Goal: Task Accomplishment & Management: Use online tool/utility

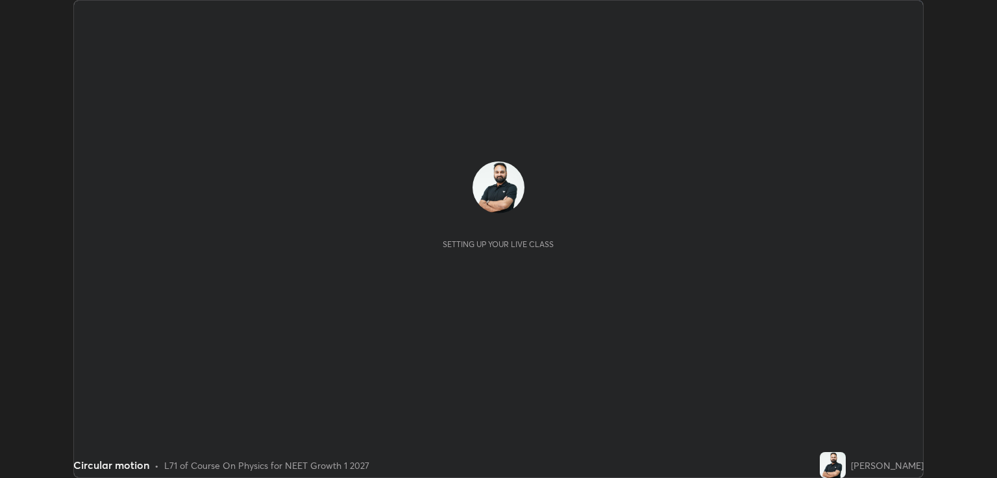
scroll to position [478, 997]
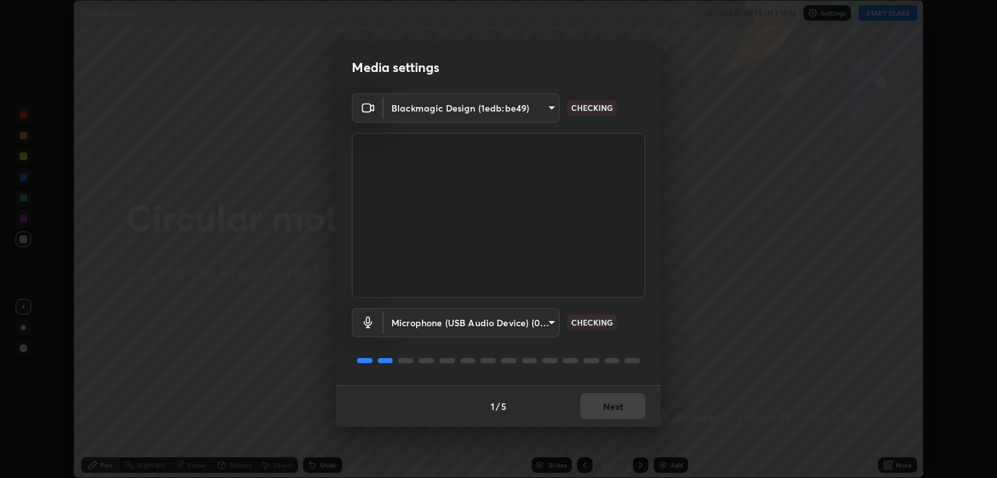
click at [552, 321] on body "Erase all Circular motion CLASS STARTS IN 1 MIN Settings START CLASS Setting up…" at bounding box center [498, 239] width 997 height 478
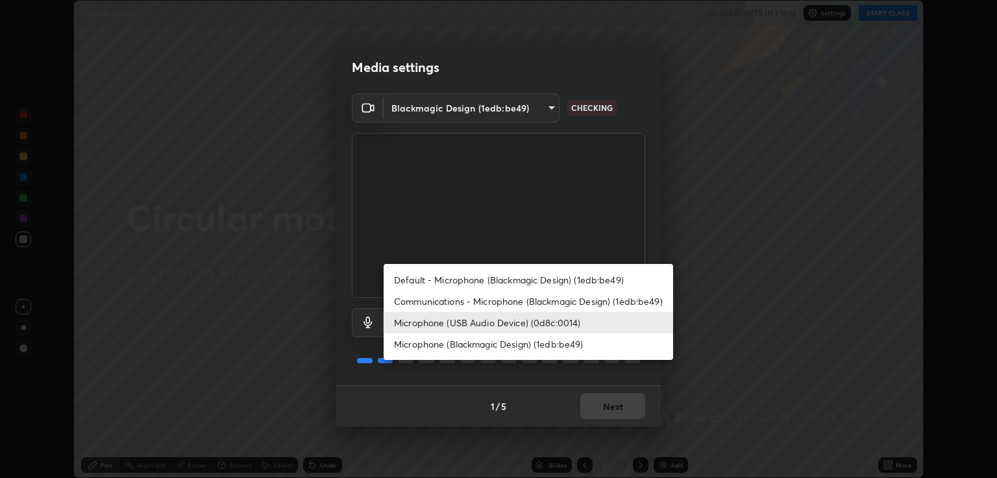
click at [614, 298] on li "Communications - Microphone (Blackmagic Design) (1edb:be49)" at bounding box center [529, 301] width 290 height 21
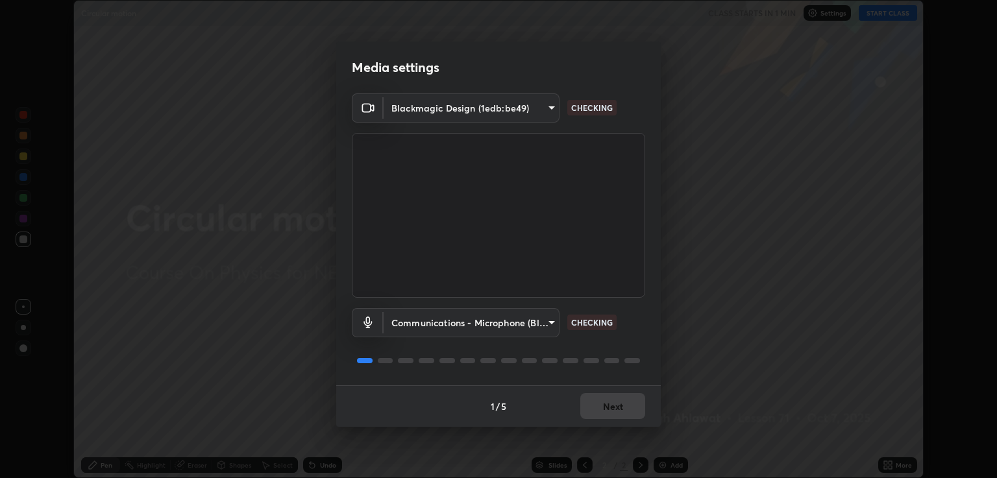
click at [551, 319] on body "Erase all Circular motion CLASS STARTS IN 1 MIN Settings START CLASS Setting up…" at bounding box center [498, 239] width 997 height 478
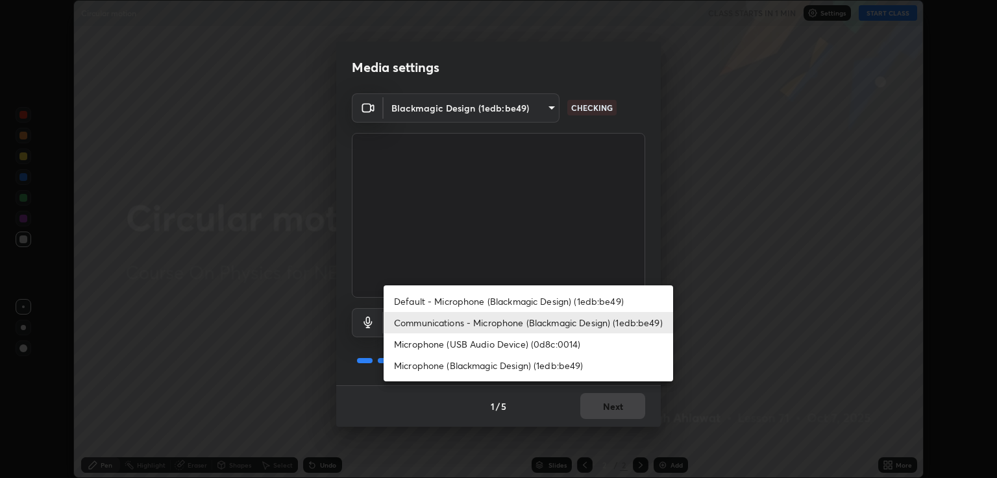
click at [571, 349] on li "Microphone (USB Audio Device) (0d8c:0014)" at bounding box center [529, 344] width 290 height 21
type input "c328de03916d3032704ba0a2bbeab6993d2f57c1de640bd94cb1a66c1c9be3e9"
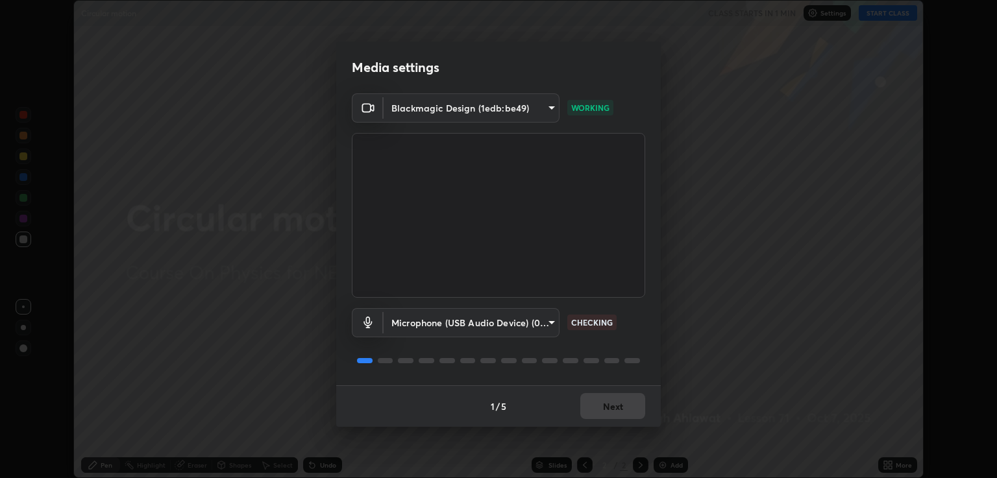
click at [652, 272] on div "Blackmagic Design (1edb:be49) 40843d98562d9f5d3eedaa6b65eb6b7acee7651b253b4360f…" at bounding box center [498, 239] width 325 height 292
click at [644, 324] on div "Microphone (USB Audio Device) (0d8c:0014) c328de03916d3032704ba0a2bbeab6993d2f5…" at bounding box center [498, 322] width 293 height 29
click at [647, 316] on div "Blackmagic Design (1edb:be49) 40843d98562d9f5d3eedaa6b65eb6b7acee7651b253b4360f…" at bounding box center [498, 239] width 325 height 292
click at [625, 410] on button "Next" at bounding box center [612, 406] width 65 height 26
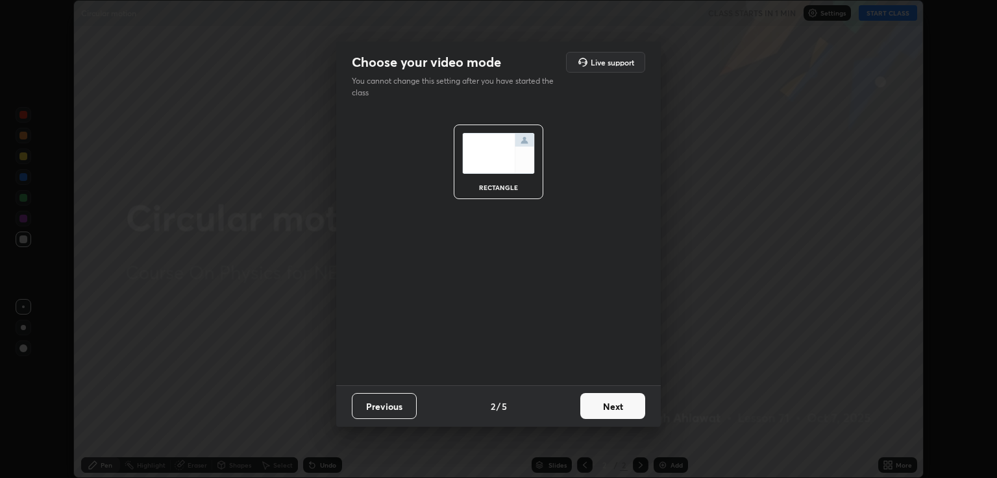
click at [634, 403] on button "Next" at bounding box center [612, 406] width 65 height 26
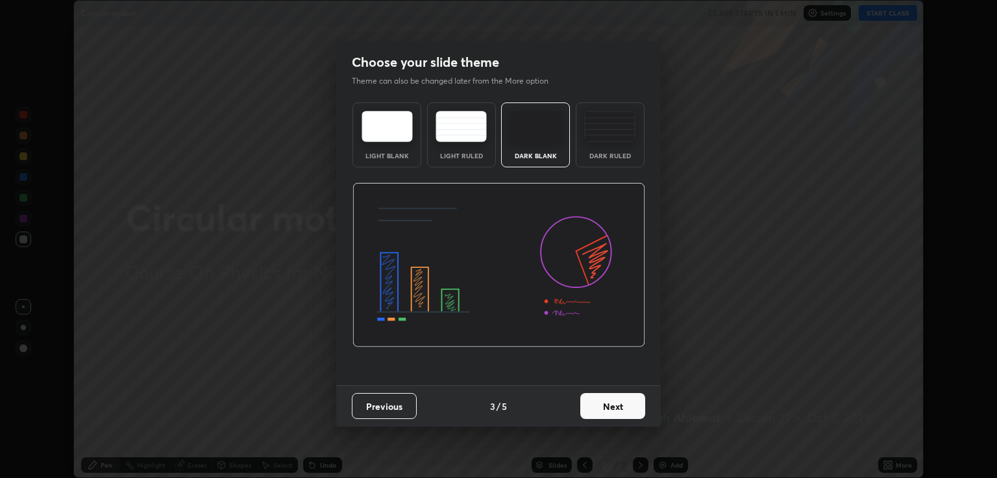
click at [638, 404] on button "Next" at bounding box center [612, 406] width 65 height 26
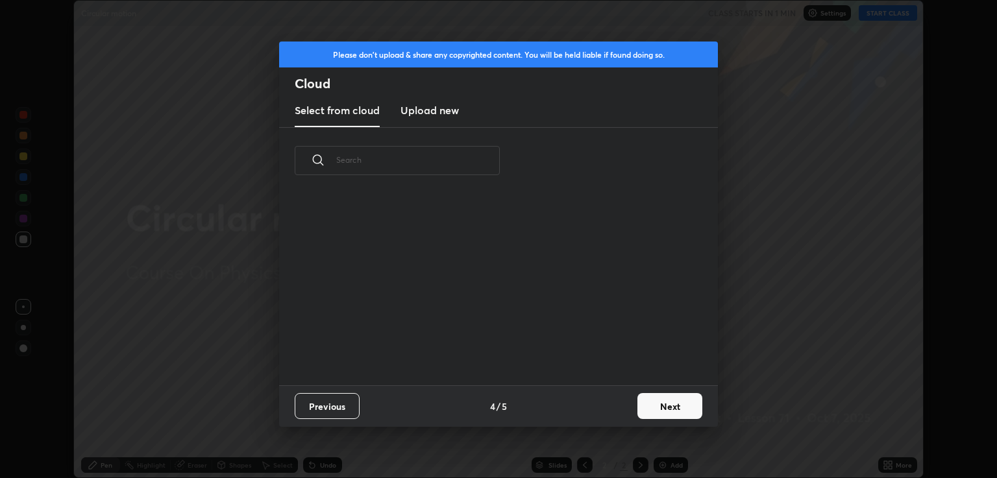
click at [673, 403] on button "Next" at bounding box center [670, 406] width 65 height 26
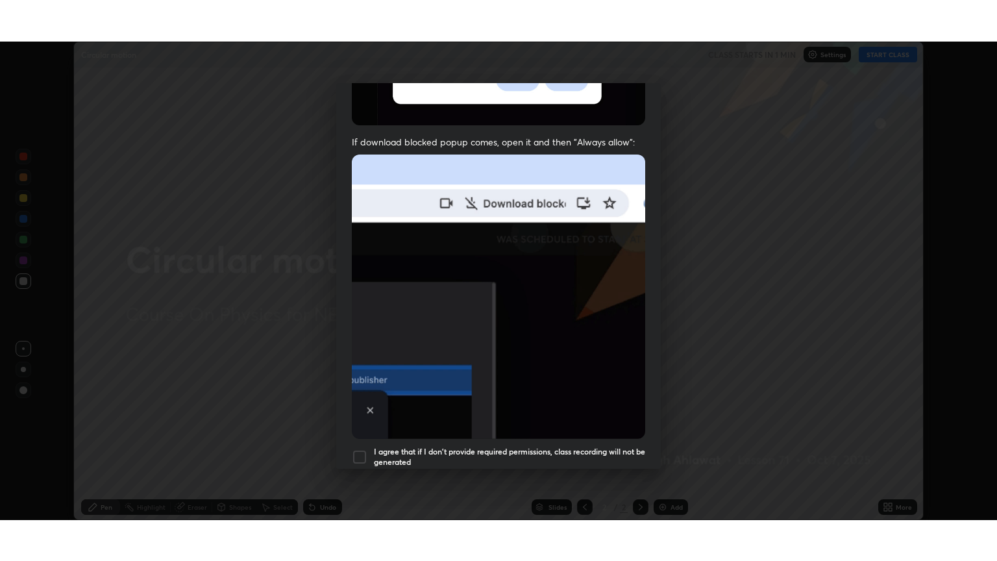
scroll to position [263, 0]
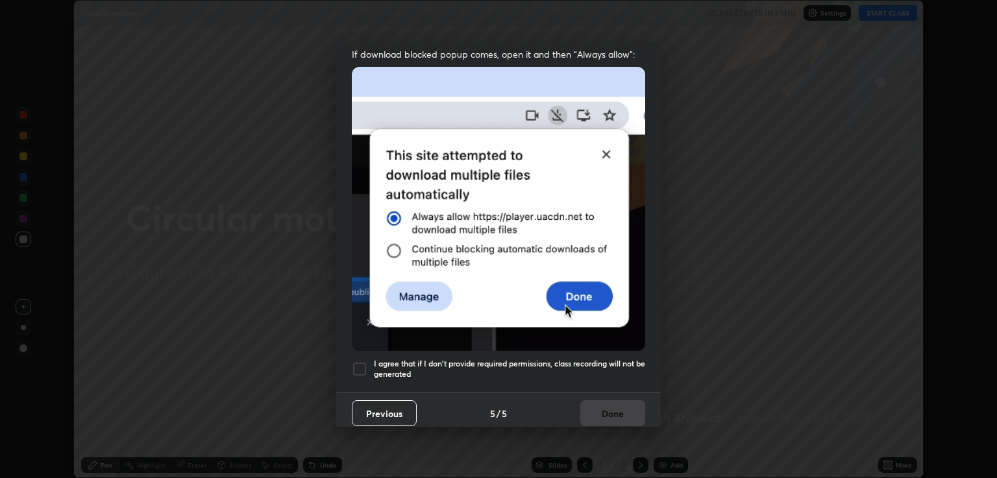
click at [614, 359] on h5 "I agree that if I don't provide required permissions, class recording will not …" at bounding box center [509, 369] width 271 height 20
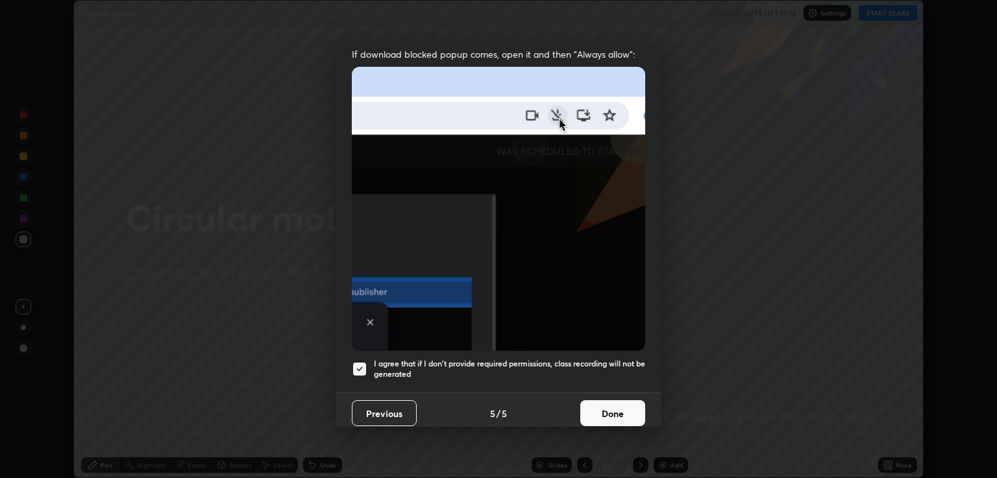
click at [614, 401] on button "Done" at bounding box center [612, 414] width 65 height 26
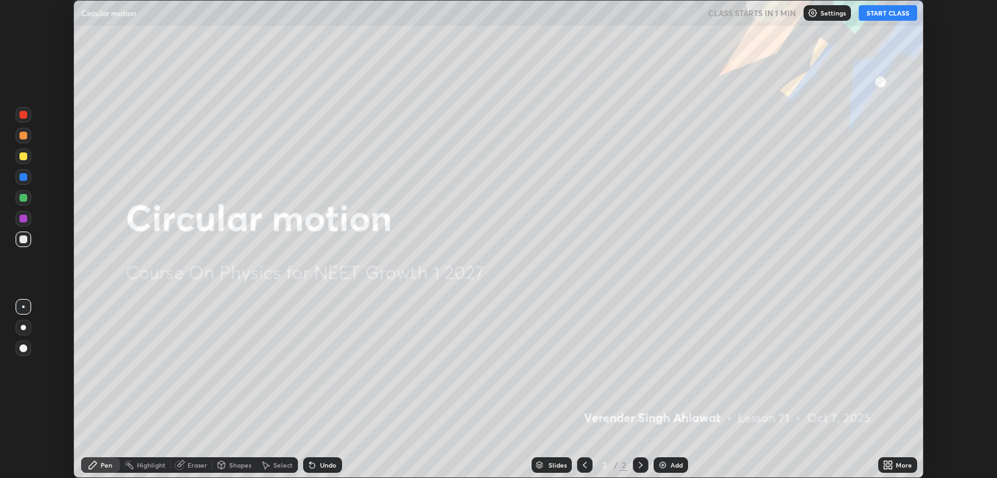
click at [901, 467] on div "More" at bounding box center [904, 465] width 16 height 6
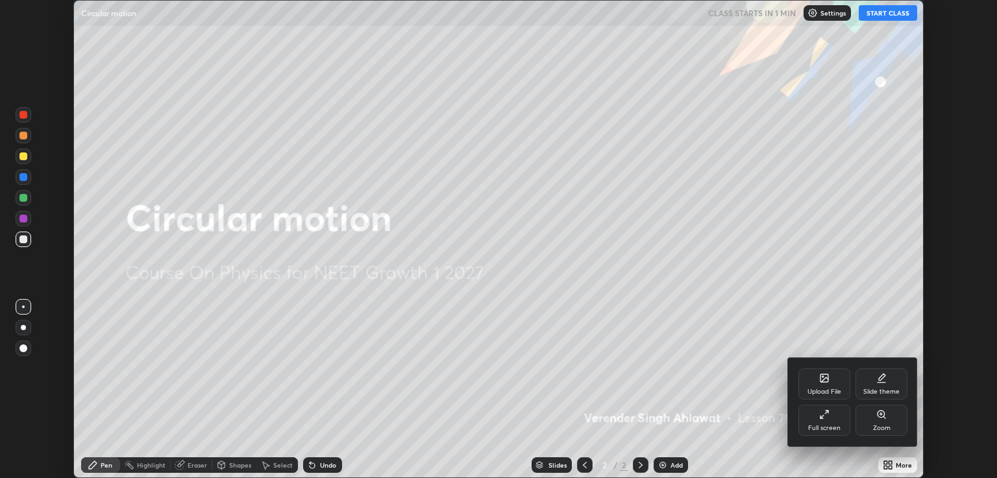
click at [883, 371] on div "Slide theme" at bounding box center [882, 384] width 52 height 31
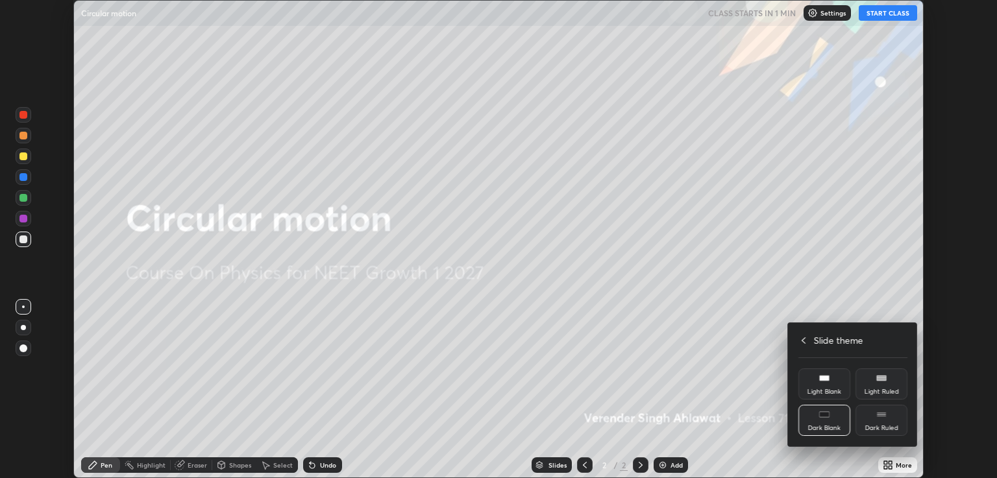
click at [886, 413] on rect at bounding box center [881, 414] width 10 height 5
click at [800, 340] on icon at bounding box center [804, 341] width 10 height 10
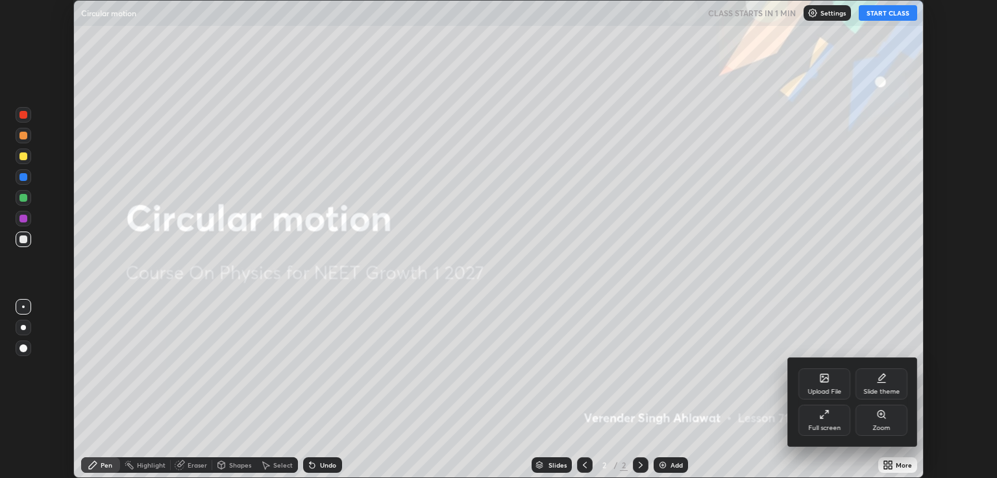
click at [817, 414] on div "Full screen" at bounding box center [825, 420] width 52 height 31
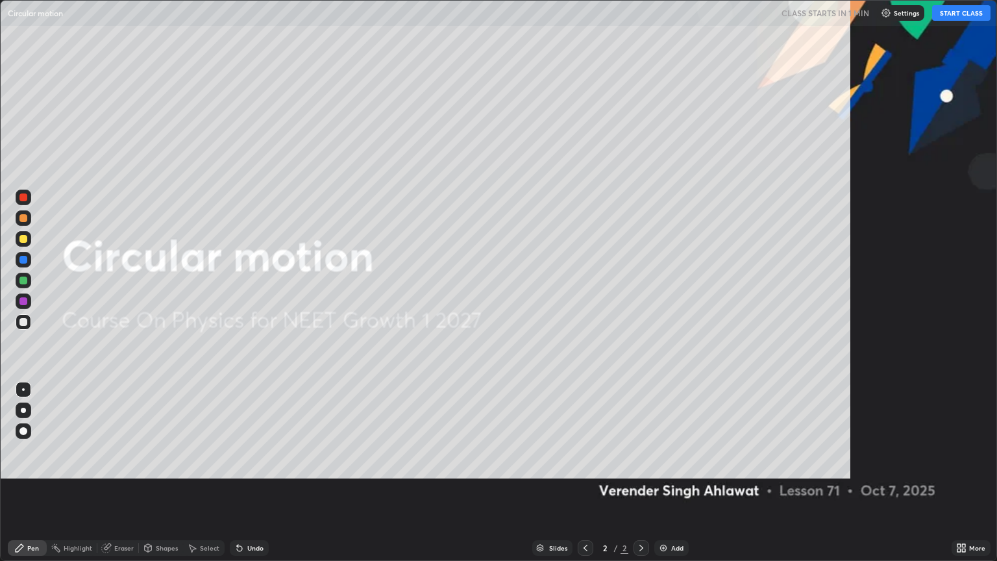
scroll to position [561, 997]
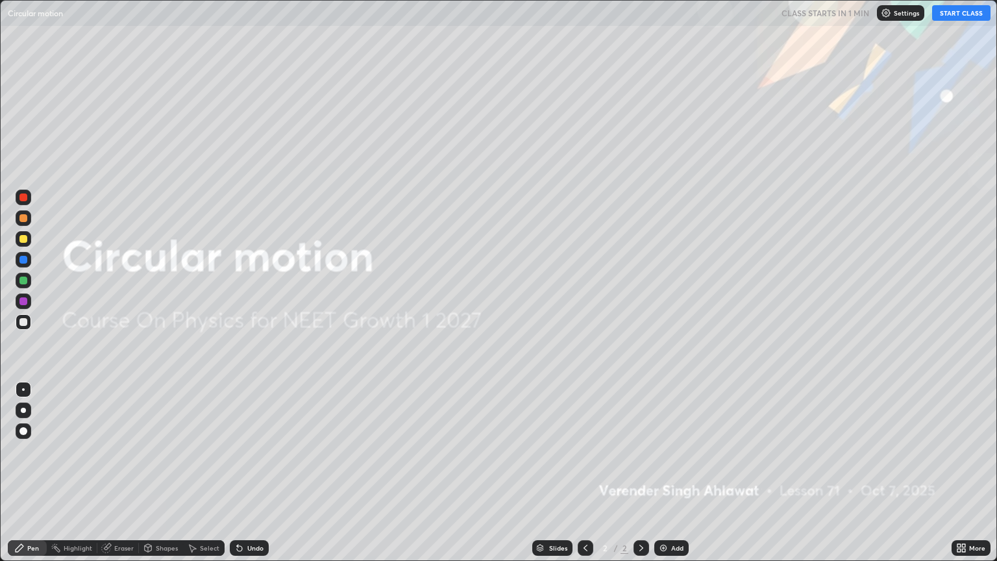
click at [958, 12] on button "START CLASS" at bounding box center [961, 13] width 58 height 16
click at [677, 478] on div "Add" at bounding box center [671, 548] width 34 height 16
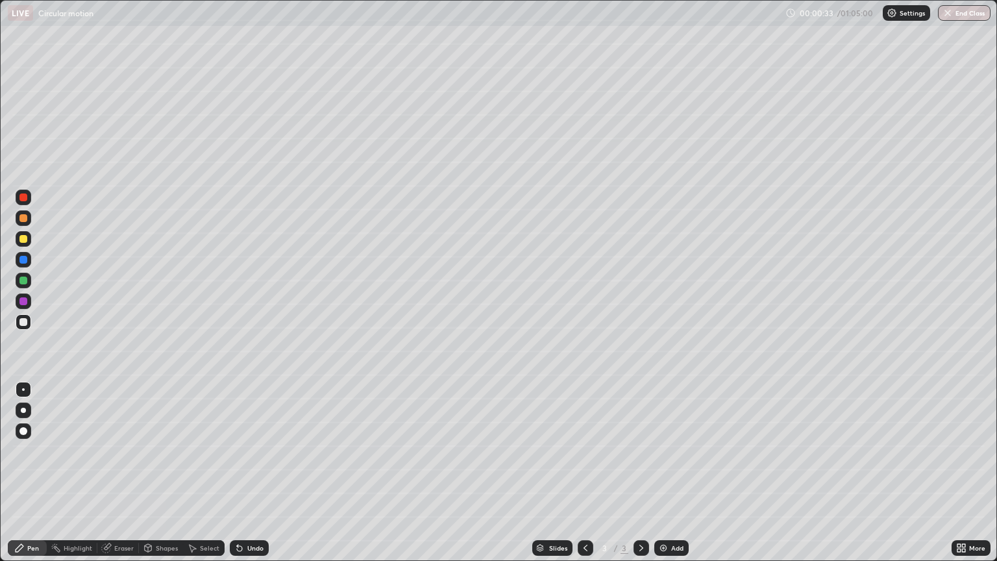
click at [23, 238] on div at bounding box center [23, 239] width 8 height 8
click at [22, 321] on div at bounding box center [23, 322] width 8 height 8
click at [167, 478] on div "Shapes" at bounding box center [167, 548] width 22 height 6
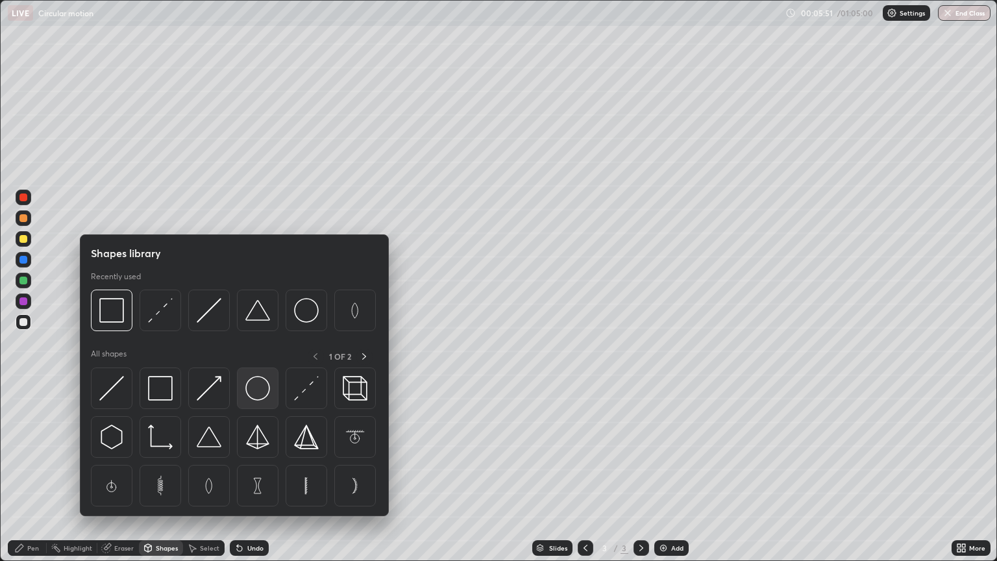
click at [257, 388] on img at bounding box center [257, 388] width 25 height 25
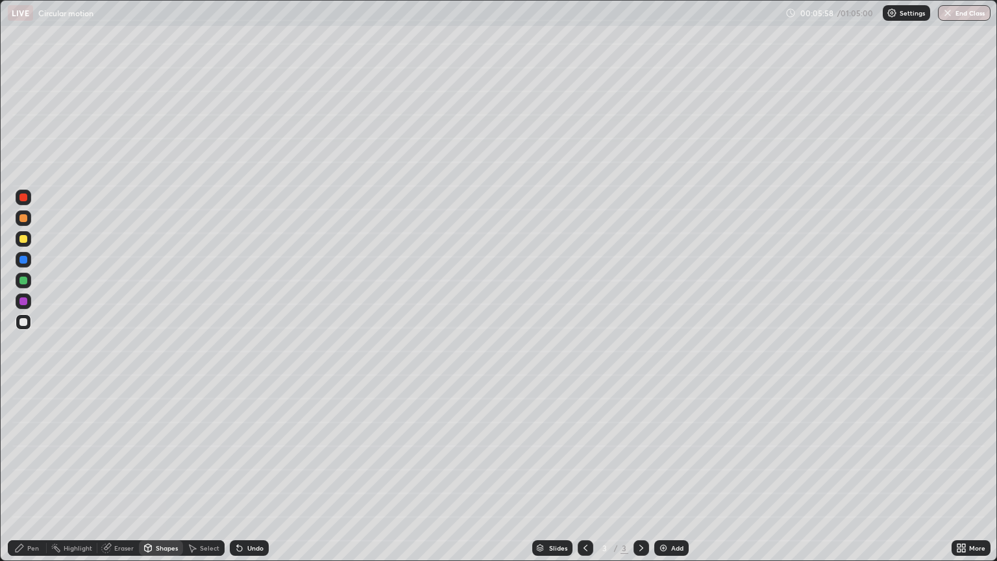
click at [25, 478] on icon at bounding box center [19, 548] width 10 height 10
click at [24, 240] on div at bounding box center [23, 239] width 8 height 8
click at [22, 323] on div at bounding box center [23, 322] width 8 height 8
click at [22, 239] on div at bounding box center [23, 239] width 8 height 8
click at [19, 321] on div at bounding box center [23, 322] width 8 height 8
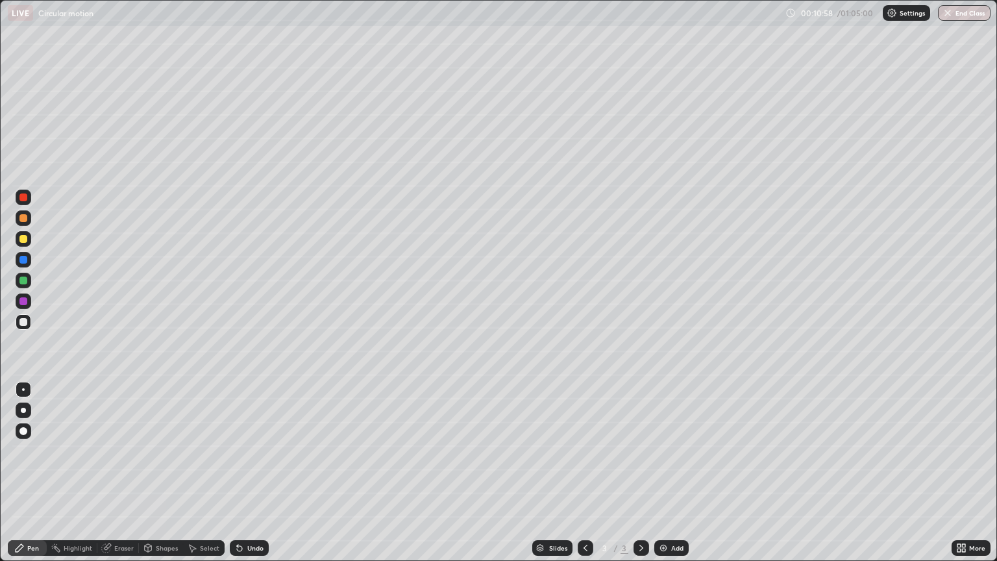
click at [674, 478] on div "Add" at bounding box center [677, 548] width 12 height 6
click at [587, 478] on div at bounding box center [586, 548] width 16 height 16
click at [640, 478] on icon at bounding box center [641, 548] width 10 height 10
click at [584, 478] on div at bounding box center [586, 548] width 16 height 16
click at [21, 282] on div at bounding box center [23, 281] width 8 height 8
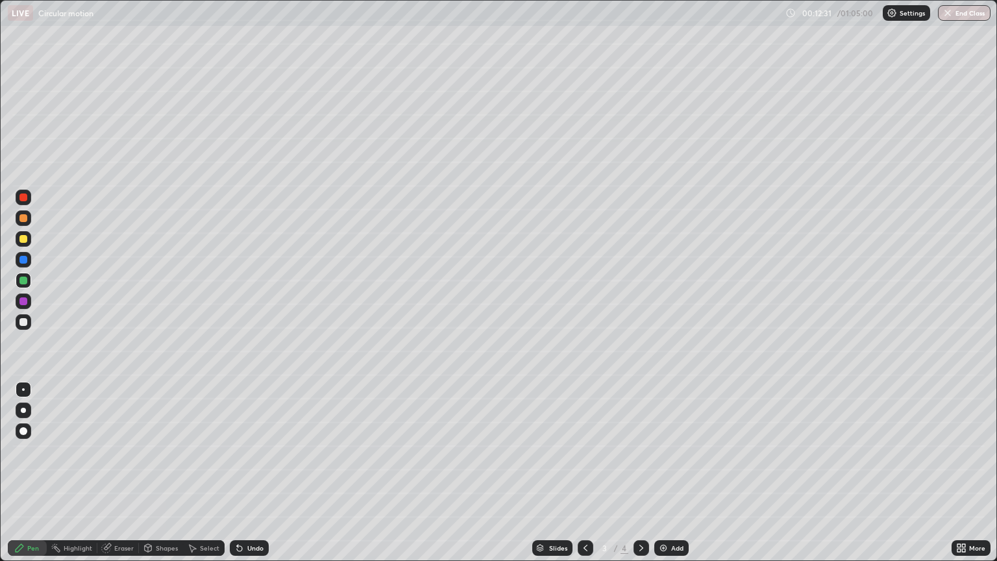
click at [639, 478] on icon at bounding box center [641, 548] width 10 height 10
click at [23, 322] on div at bounding box center [23, 322] width 8 height 8
click at [585, 478] on icon at bounding box center [585, 548] width 10 height 10
click at [640, 478] on icon at bounding box center [641, 548] width 4 height 6
click at [678, 478] on div "Add" at bounding box center [677, 548] width 12 height 6
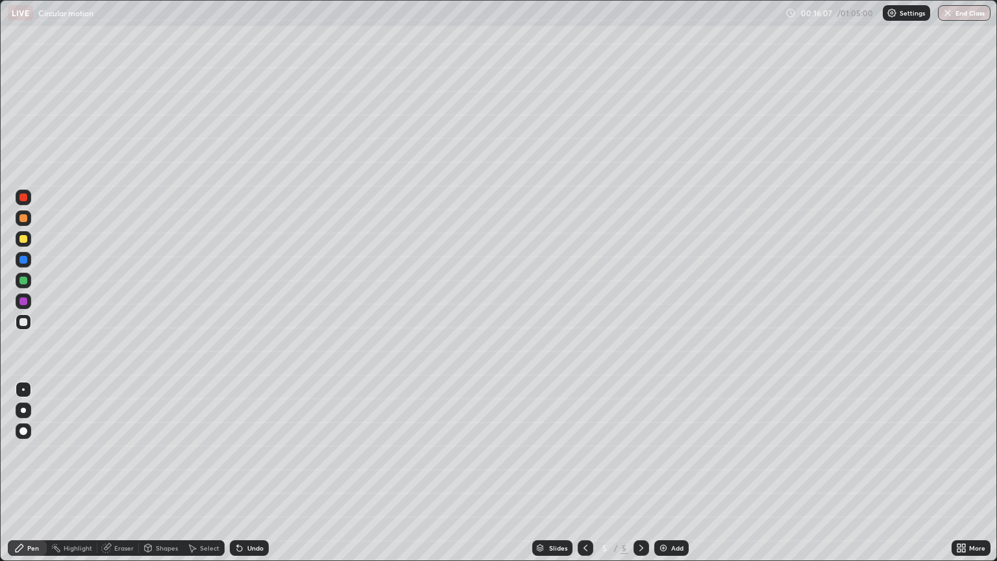
click at [157, 478] on div "Shapes" at bounding box center [161, 548] width 44 height 16
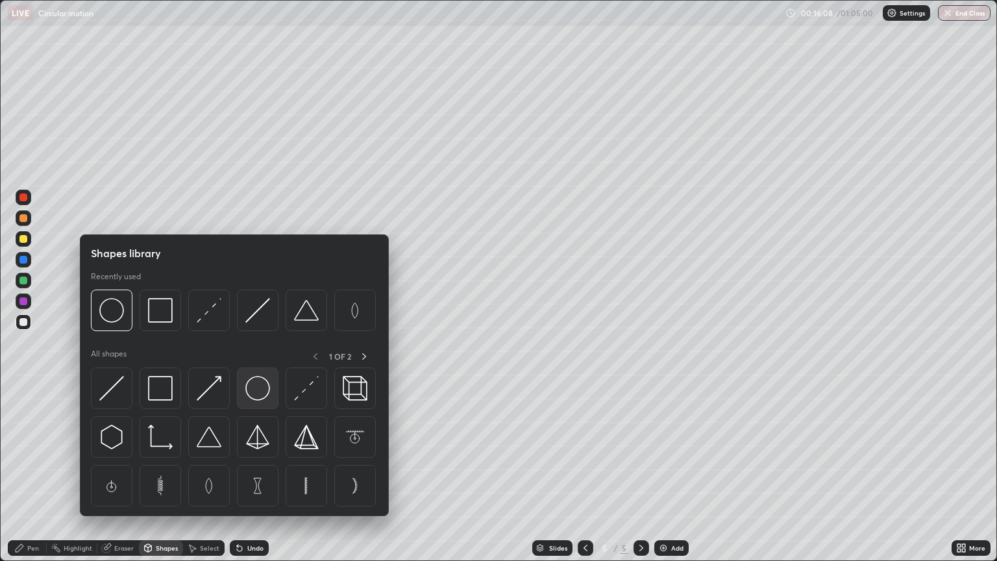
click at [260, 389] on img at bounding box center [257, 388] width 25 height 25
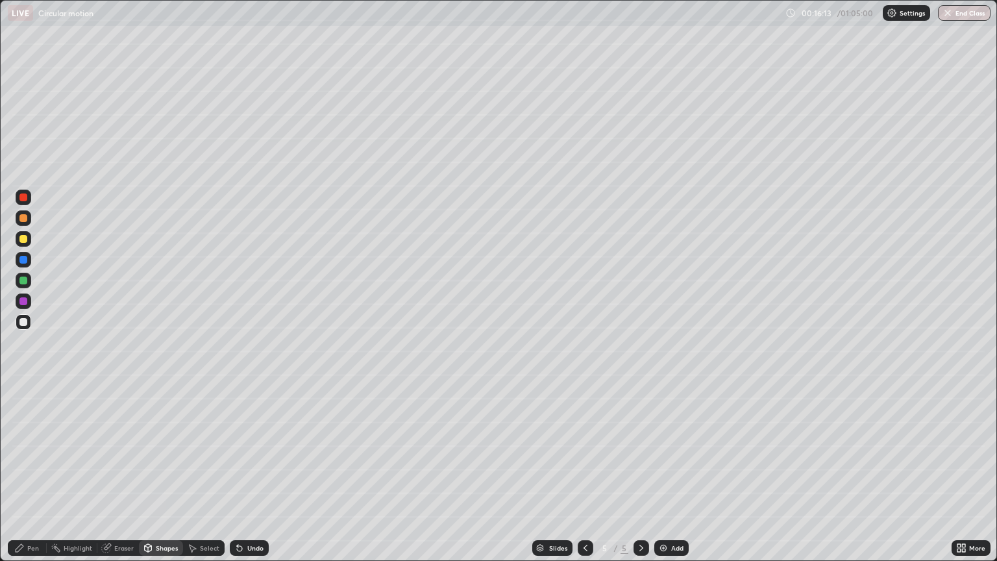
click at [31, 478] on div "Pen" at bounding box center [33, 548] width 12 height 6
click at [21, 236] on div at bounding box center [23, 239] width 8 height 8
click at [21, 318] on div at bounding box center [23, 322] width 8 height 8
click at [23, 241] on div at bounding box center [23, 239] width 8 height 8
click at [25, 323] on div at bounding box center [23, 322] width 8 height 8
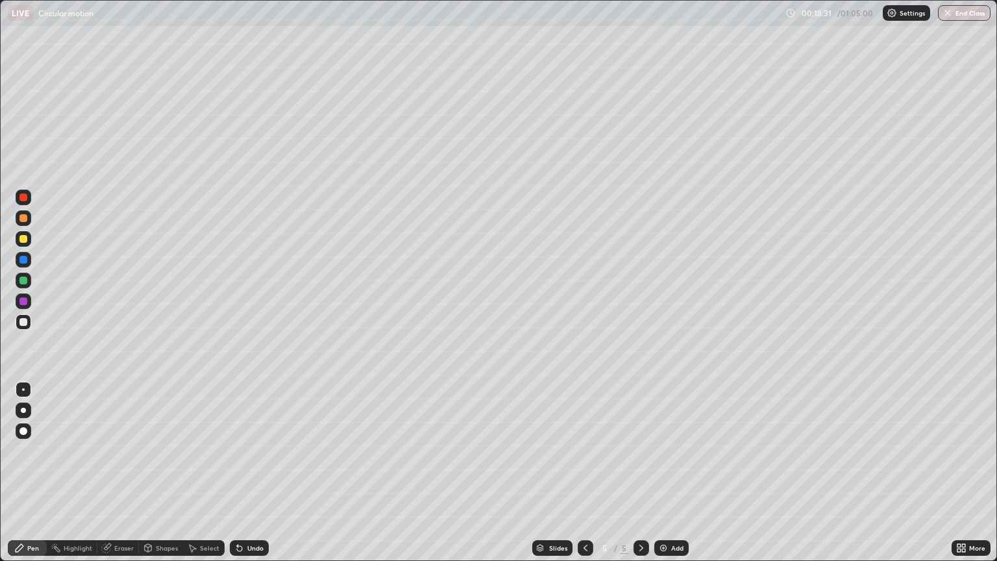
click at [23, 238] on div at bounding box center [23, 239] width 8 height 8
click at [22, 318] on div at bounding box center [23, 322] width 8 height 8
click at [119, 478] on div "Eraser" at bounding box center [123, 548] width 19 height 6
click at [31, 478] on div "Pen" at bounding box center [27, 548] width 39 height 16
click at [254, 478] on div "Undo" at bounding box center [255, 548] width 16 height 6
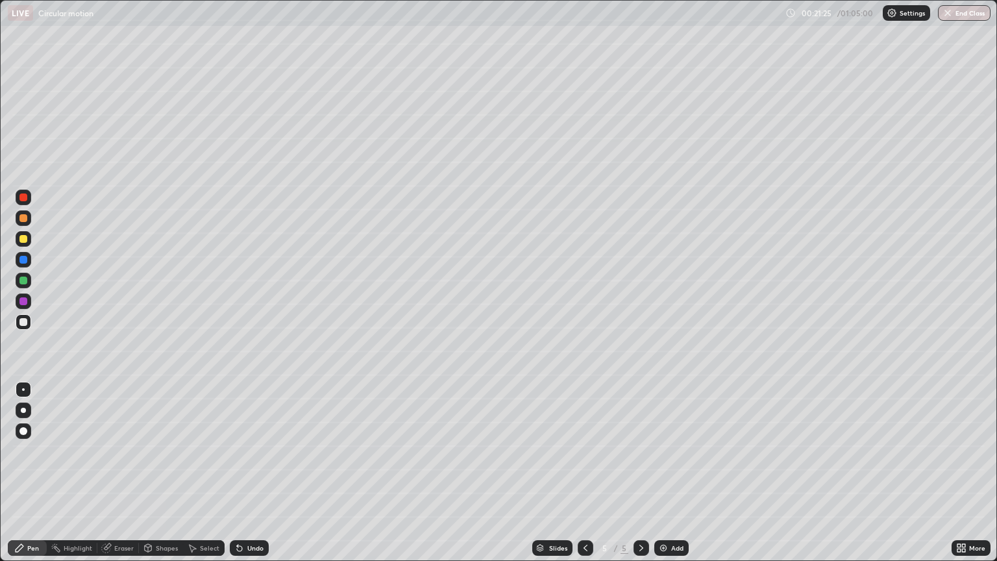
click at [249, 478] on div "Undo" at bounding box center [255, 548] width 16 height 6
click at [247, 478] on div "Undo" at bounding box center [255, 548] width 16 height 6
click at [17, 242] on div at bounding box center [24, 239] width 16 height 16
click at [21, 279] on div at bounding box center [23, 281] width 8 height 8
click at [23, 318] on div at bounding box center [23, 322] width 8 height 8
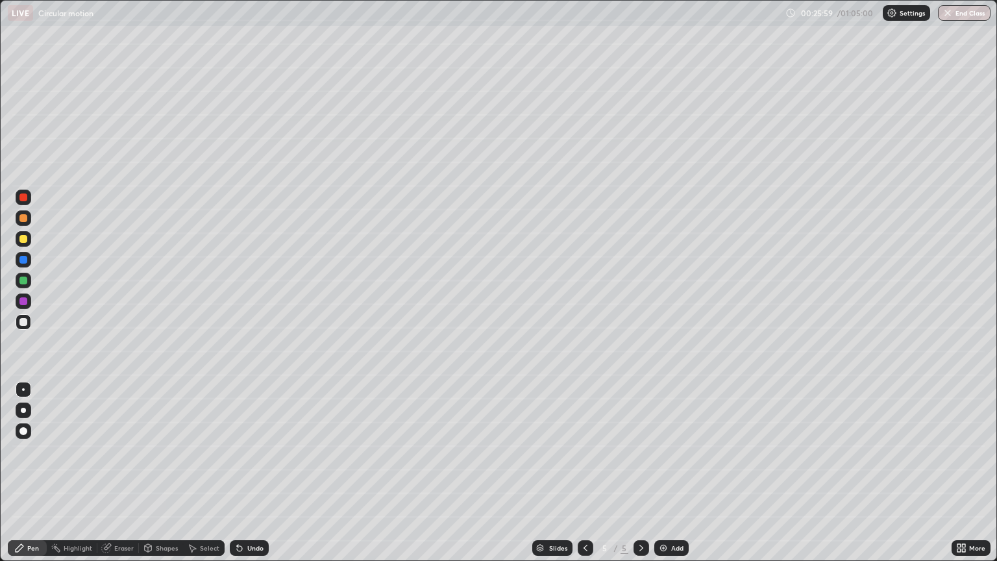
click at [671, 478] on div "Add" at bounding box center [677, 548] width 12 height 6
click at [157, 478] on div "Shapes" at bounding box center [167, 548] width 22 height 6
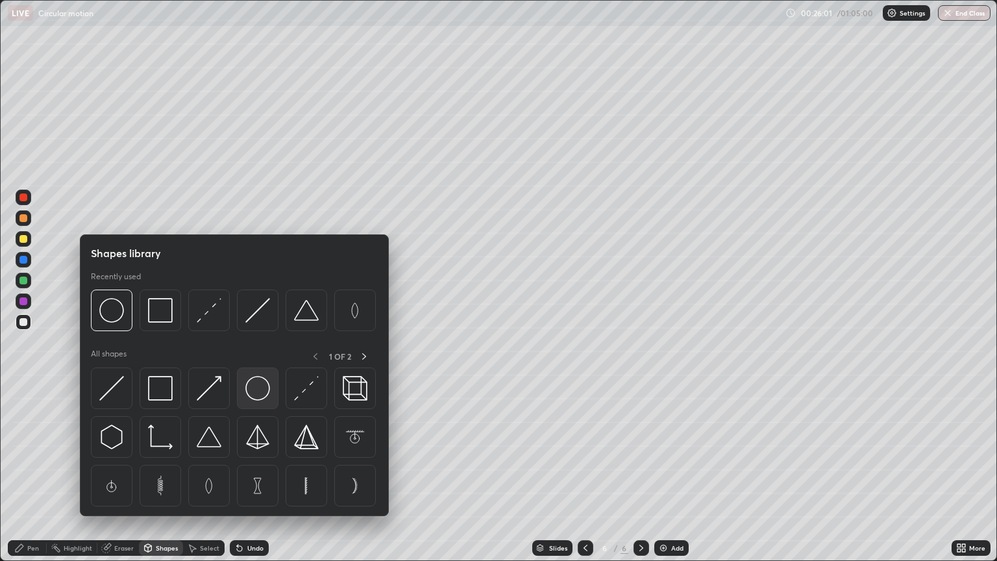
click at [256, 395] on img at bounding box center [257, 388] width 25 height 25
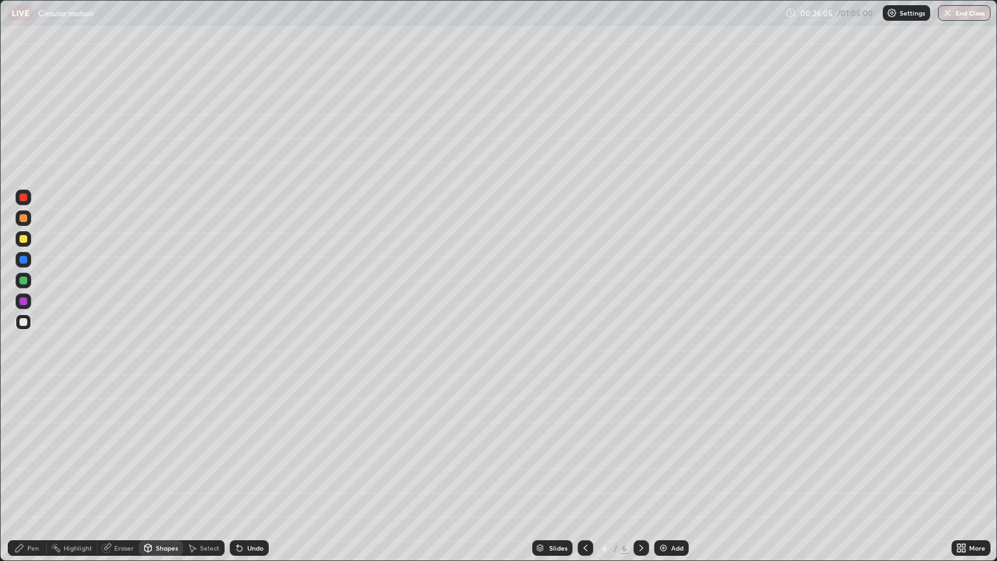
click at [28, 478] on div "Pen" at bounding box center [33, 548] width 12 height 6
click at [25, 238] on div at bounding box center [23, 239] width 8 height 8
click at [24, 321] on div at bounding box center [23, 322] width 8 height 8
click at [677, 478] on div "Add" at bounding box center [677, 548] width 12 height 6
click at [22, 236] on div at bounding box center [23, 239] width 8 height 8
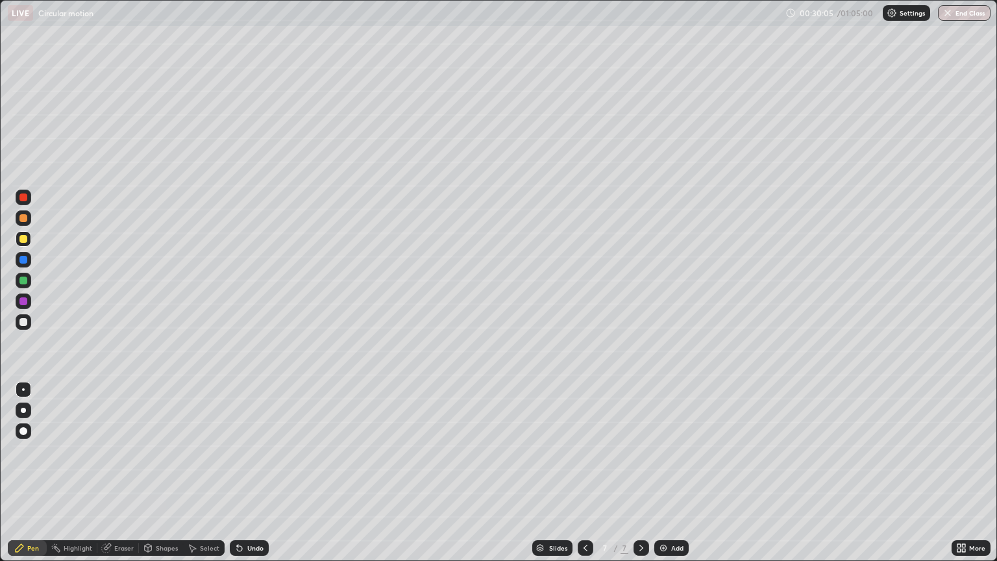
click at [168, 478] on div "Shapes" at bounding box center [167, 548] width 22 height 6
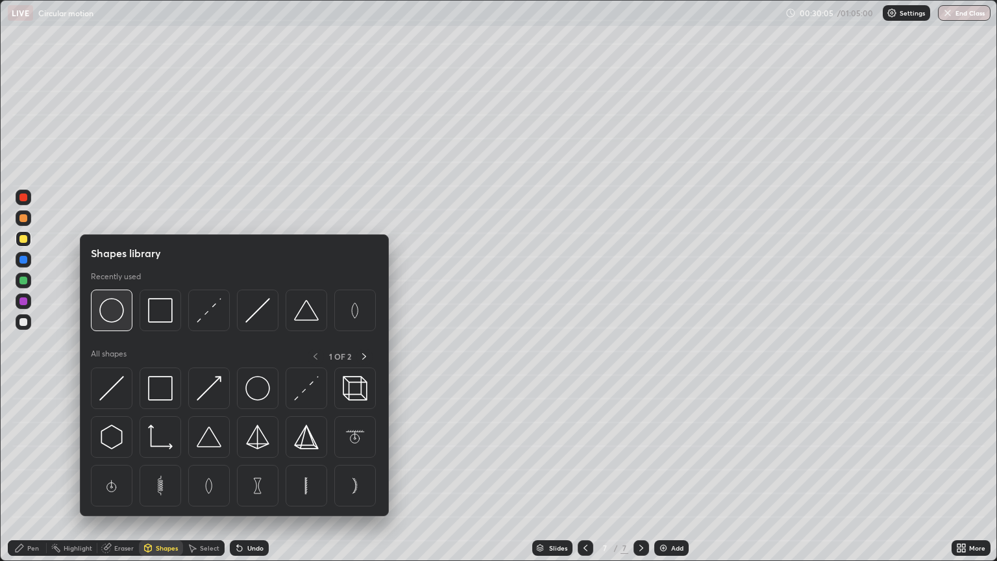
click at [121, 314] on img at bounding box center [111, 310] width 25 height 25
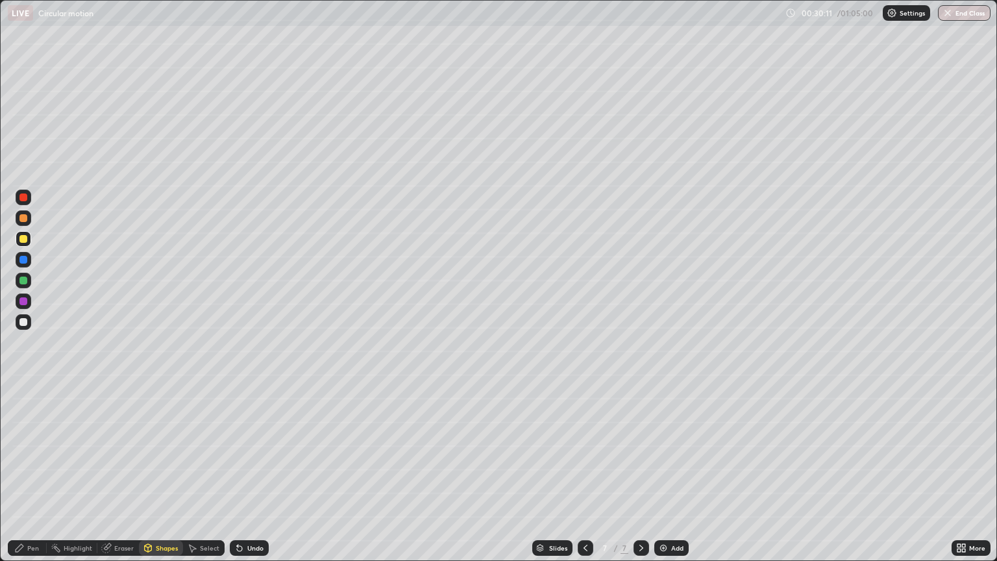
click at [33, 478] on div "Pen" at bounding box center [33, 548] width 12 height 6
click at [28, 320] on div at bounding box center [24, 322] width 16 height 16
click at [668, 478] on div "Add" at bounding box center [671, 548] width 34 height 16
click at [25, 240] on div at bounding box center [23, 239] width 8 height 8
click at [19, 316] on div at bounding box center [24, 322] width 16 height 16
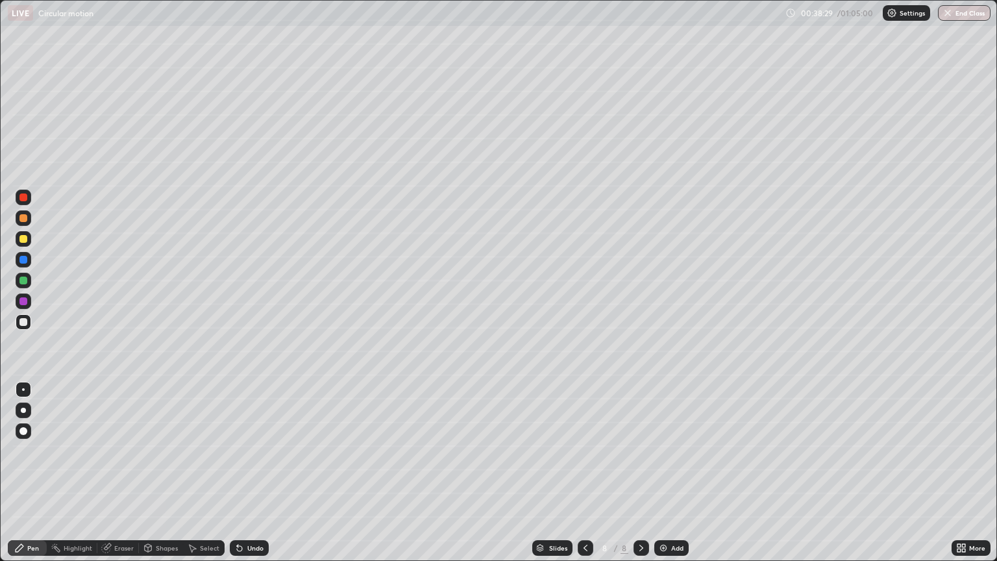
click at [253, 478] on div "Undo" at bounding box center [255, 548] width 16 height 6
click at [243, 478] on div "Undo" at bounding box center [249, 548] width 39 height 16
click at [256, 478] on div "Undo" at bounding box center [255, 548] width 16 height 6
click at [258, 478] on div "Undo" at bounding box center [249, 548] width 39 height 16
click at [234, 478] on div "Undo" at bounding box center [247, 548] width 44 height 26
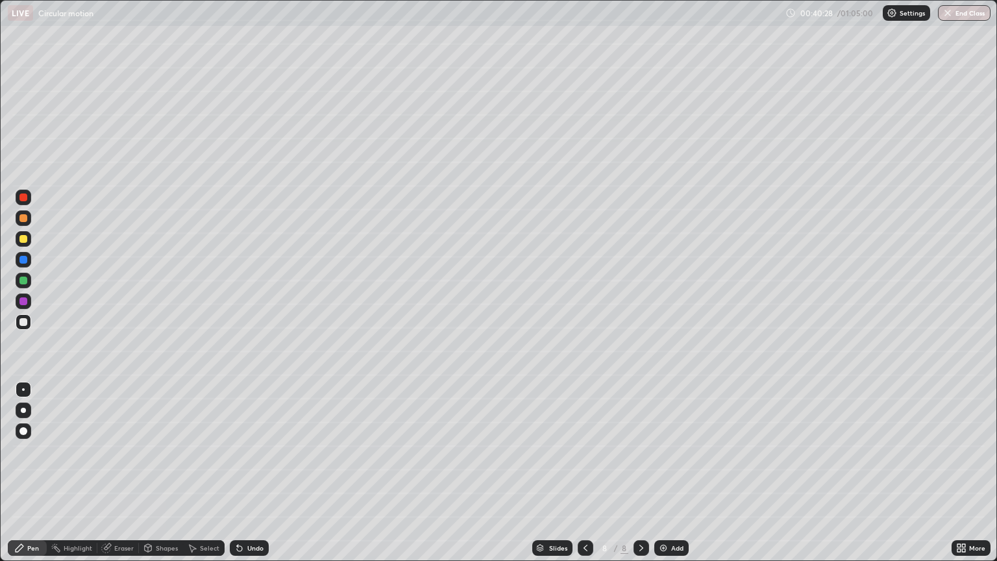
click at [675, 478] on div "Add" at bounding box center [677, 548] width 12 height 6
click at [21, 236] on div at bounding box center [23, 239] width 8 height 8
click at [25, 323] on div at bounding box center [23, 322] width 8 height 8
click at [679, 478] on div "Add" at bounding box center [677, 548] width 12 height 6
click at [23, 236] on div at bounding box center [23, 239] width 8 height 8
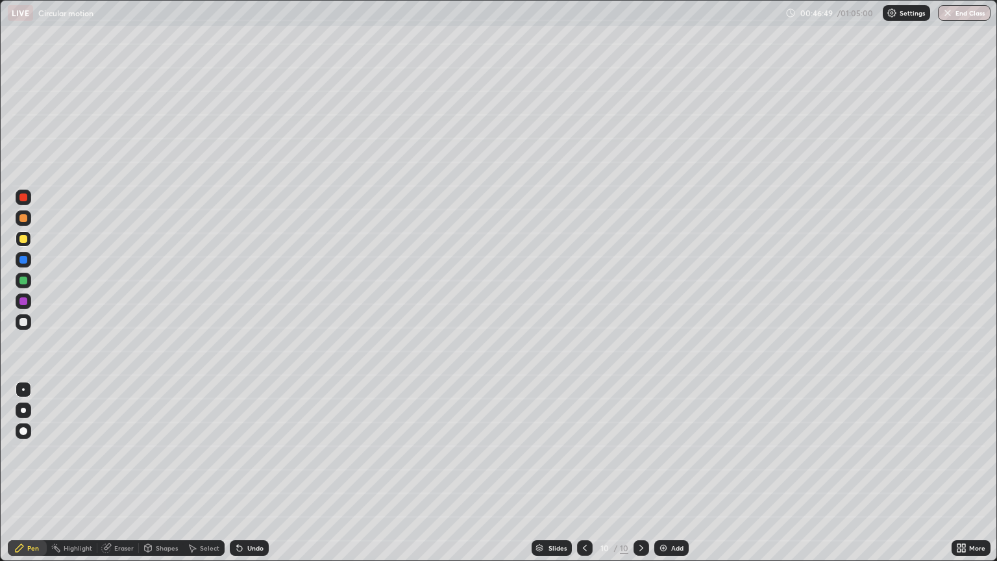
click at [164, 478] on div "Shapes" at bounding box center [167, 548] width 22 height 6
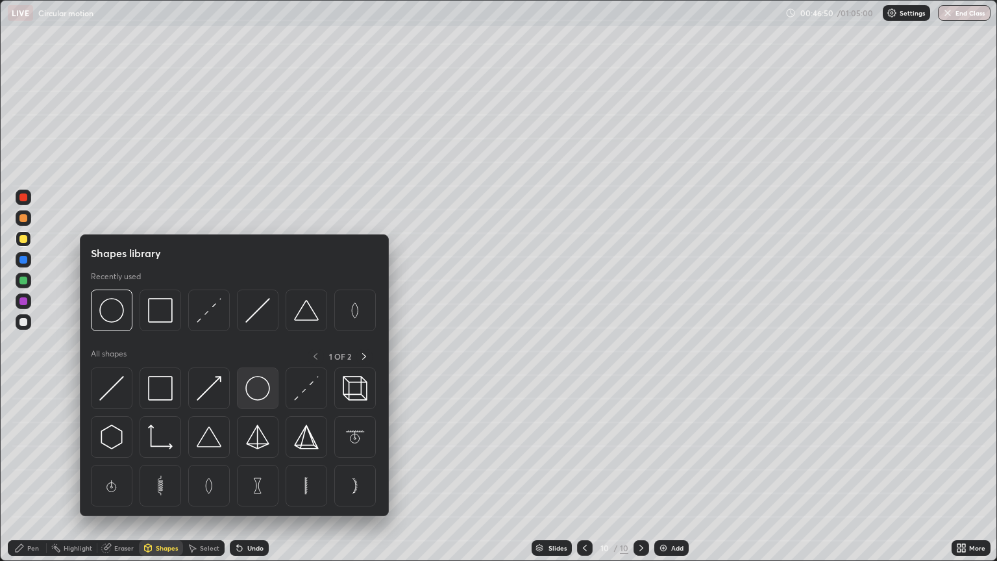
click at [253, 388] on img at bounding box center [257, 388] width 25 height 25
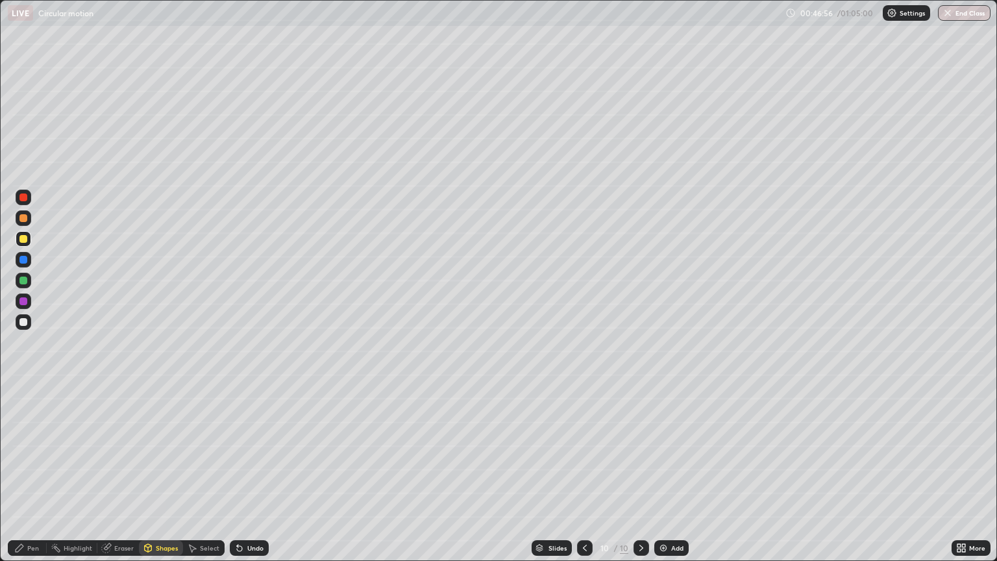
click at [43, 478] on div "Pen" at bounding box center [27, 548] width 39 height 16
click at [23, 321] on div at bounding box center [23, 322] width 8 height 8
click at [253, 478] on div "Undo" at bounding box center [255, 548] width 16 height 6
click at [258, 478] on div "Undo" at bounding box center [255, 548] width 16 height 6
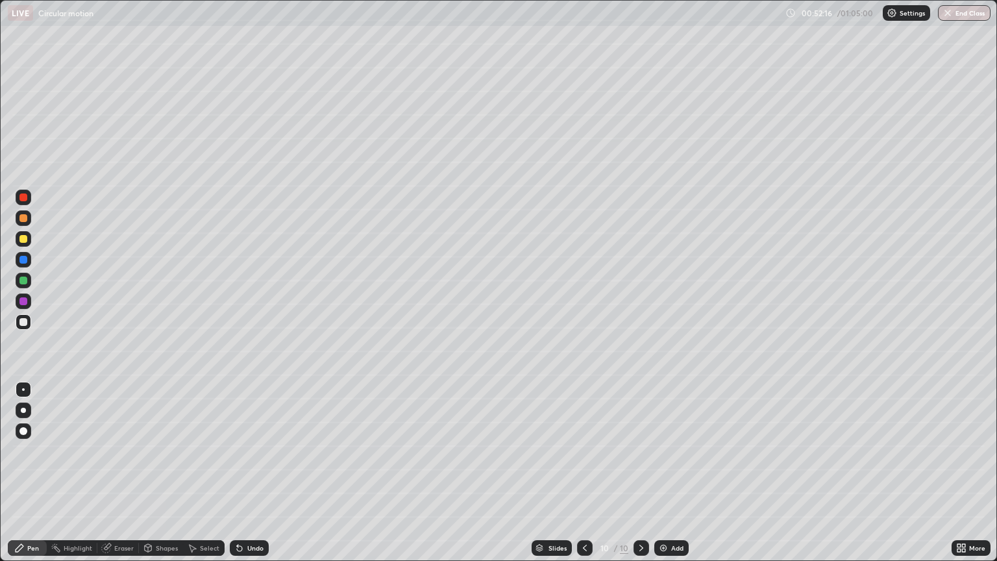
click at [262, 478] on div "Undo" at bounding box center [249, 548] width 39 height 16
click at [264, 478] on div "Undo" at bounding box center [249, 548] width 39 height 16
click at [262, 478] on div "Undo" at bounding box center [255, 548] width 16 height 6
click at [258, 478] on div "Undo" at bounding box center [255, 548] width 16 height 6
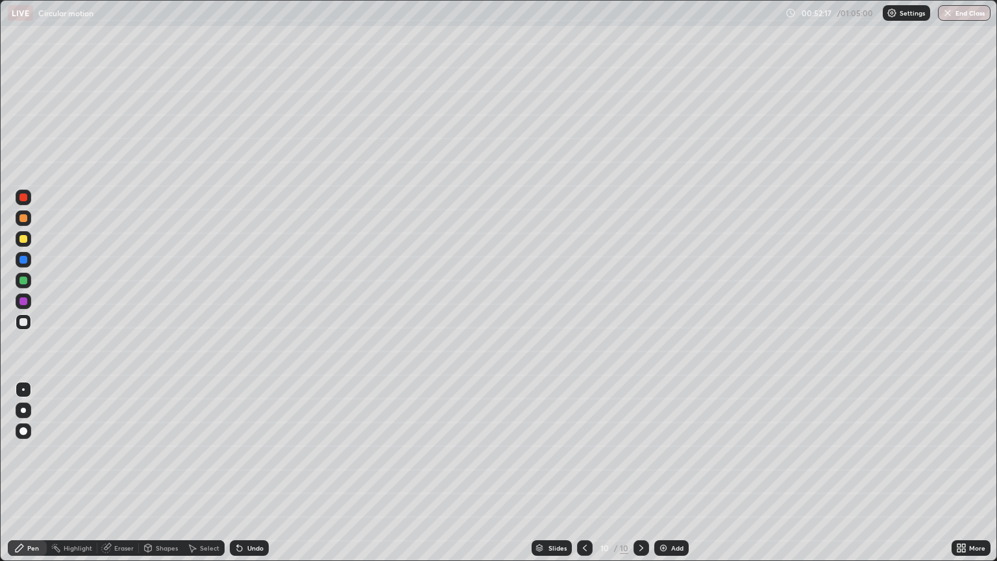
click at [249, 478] on div "Undo" at bounding box center [255, 548] width 16 height 6
click at [253, 478] on div "Undo" at bounding box center [255, 548] width 16 height 6
click at [254, 478] on div "Undo" at bounding box center [249, 548] width 39 height 16
click at [251, 478] on div "Undo" at bounding box center [249, 548] width 39 height 16
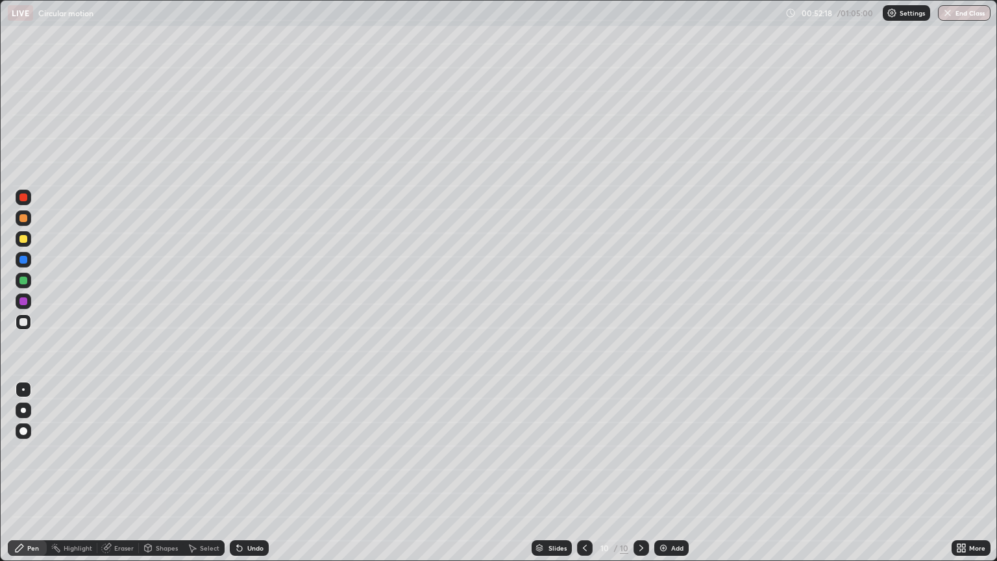
click at [251, 478] on div "Undo" at bounding box center [249, 548] width 39 height 16
click at [252, 478] on div "Undo" at bounding box center [249, 548] width 39 height 16
click at [257, 478] on div "Undo" at bounding box center [249, 548] width 39 height 16
click at [258, 478] on div "Undo" at bounding box center [255, 548] width 16 height 6
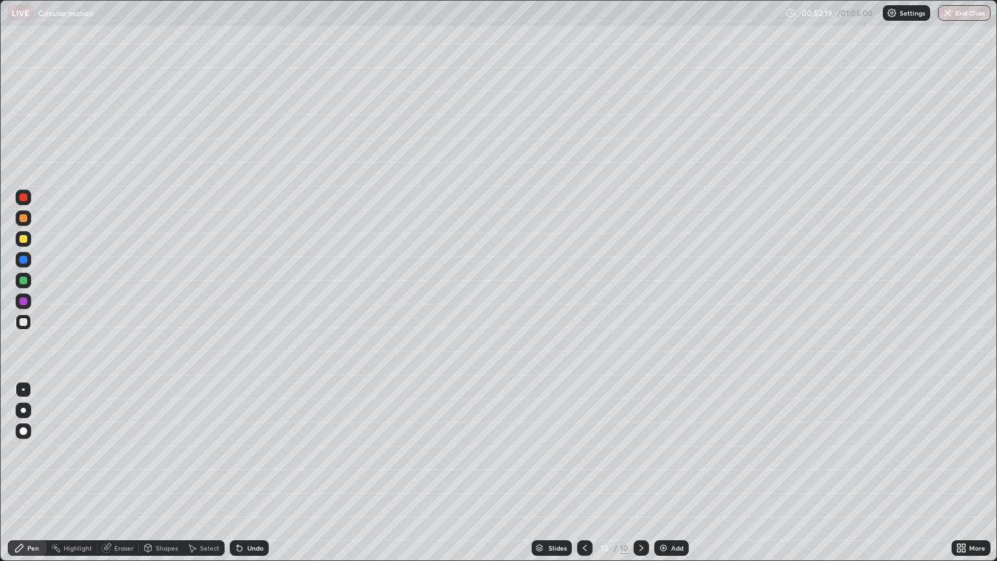
click at [260, 478] on div "Undo" at bounding box center [255, 548] width 16 height 6
click at [261, 478] on div "Undo" at bounding box center [255, 548] width 16 height 6
click at [263, 478] on div "Undo" at bounding box center [249, 548] width 39 height 16
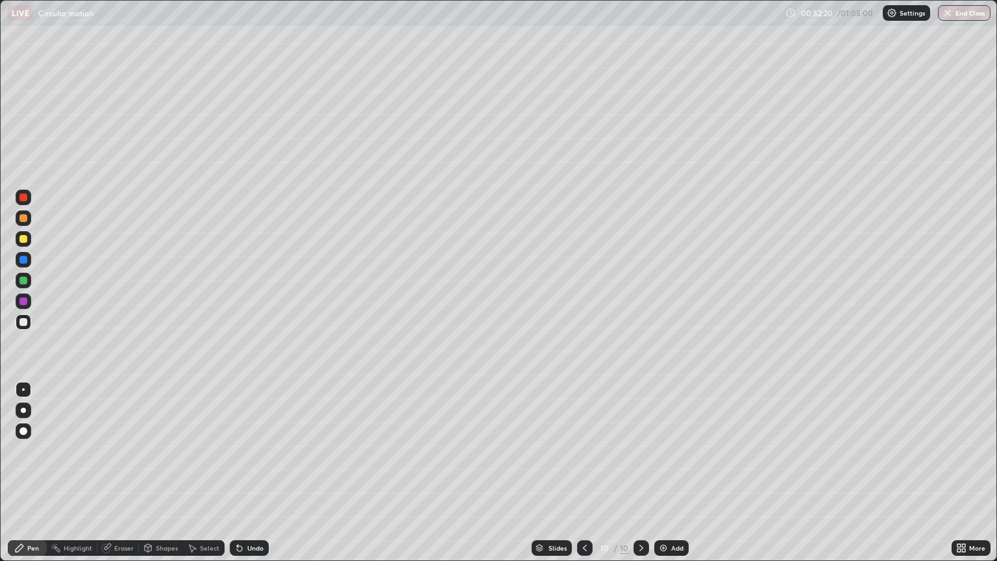
click at [263, 478] on div "Undo" at bounding box center [249, 548] width 39 height 16
click at [264, 478] on div "Undo" at bounding box center [249, 548] width 39 height 16
click at [262, 478] on div "Undo" at bounding box center [249, 548] width 39 height 16
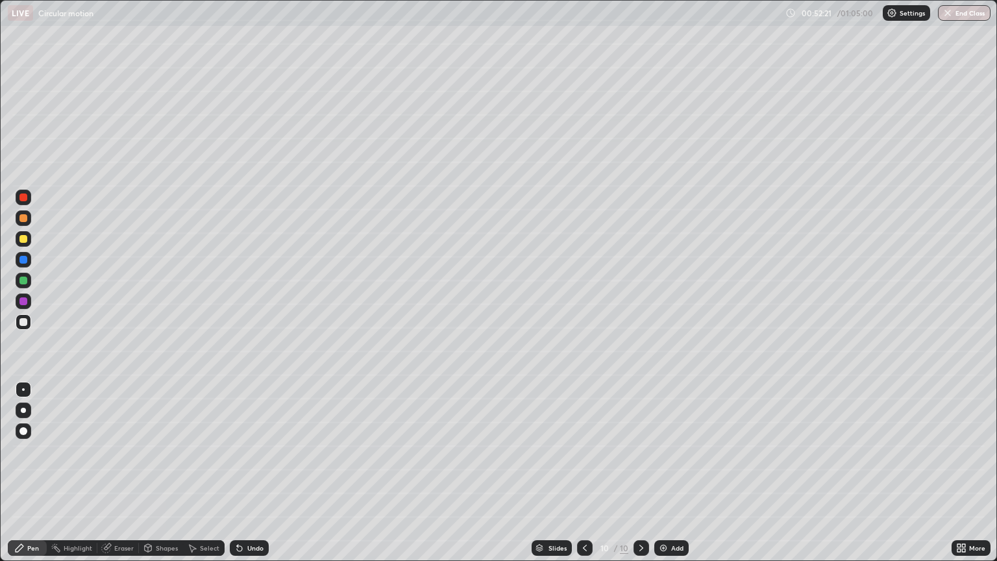
click at [262, 478] on div "Undo" at bounding box center [249, 548] width 39 height 16
click at [264, 478] on div "Undo" at bounding box center [249, 548] width 39 height 16
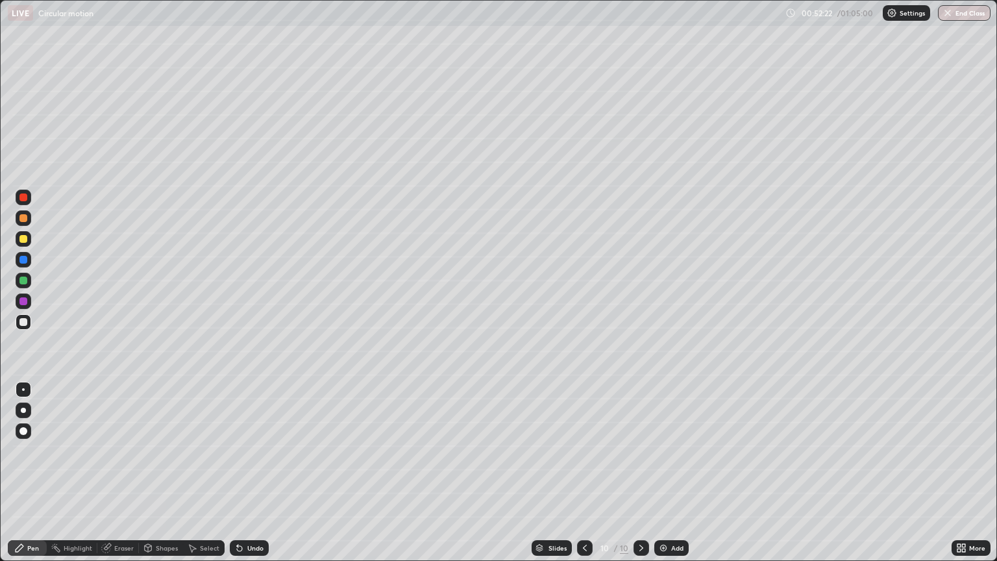
click at [264, 478] on div "Undo" at bounding box center [249, 548] width 39 height 16
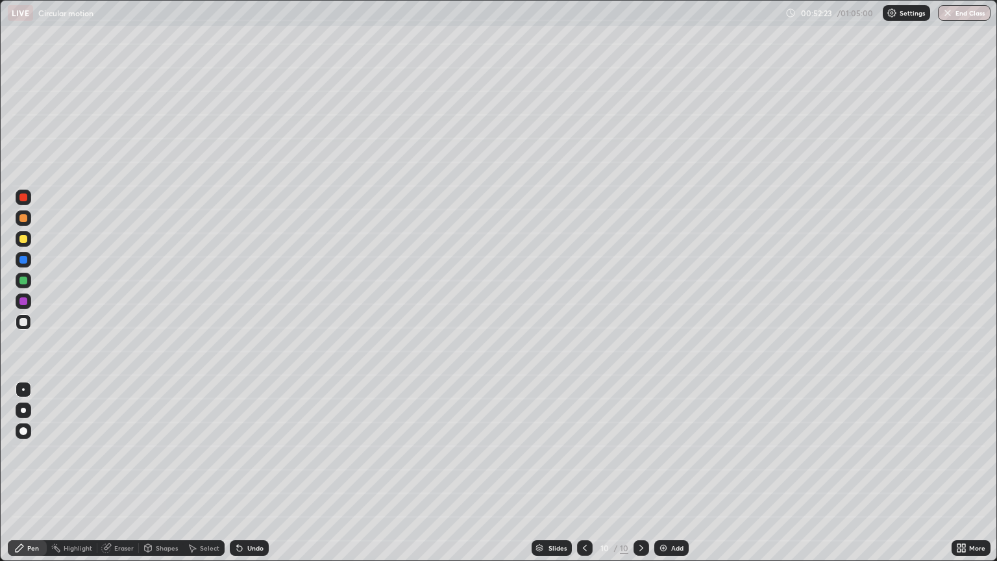
click at [264, 478] on div "Undo" at bounding box center [249, 548] width 39 height 16
click at [262, 478] on div "Undo" at bounding box center [249, 548] width 39 height 16
click at [261, 478] on div "Undo" at bounding box center [255, 548] width 16 height 6
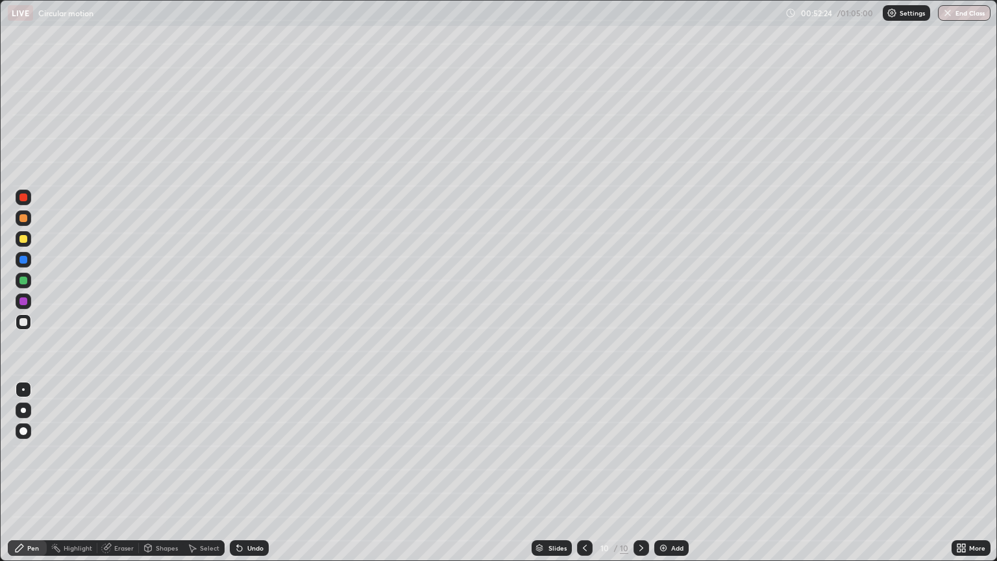
click at [259, 478] on div "Undo" at bounding box center [249, 548] width 39 height 16
click at [21, 319] on div at bounding box center [23, 322] width 8 height 8
click at [683, 478] on div "Add" at bounding box center [671, 548] width 34 height 16
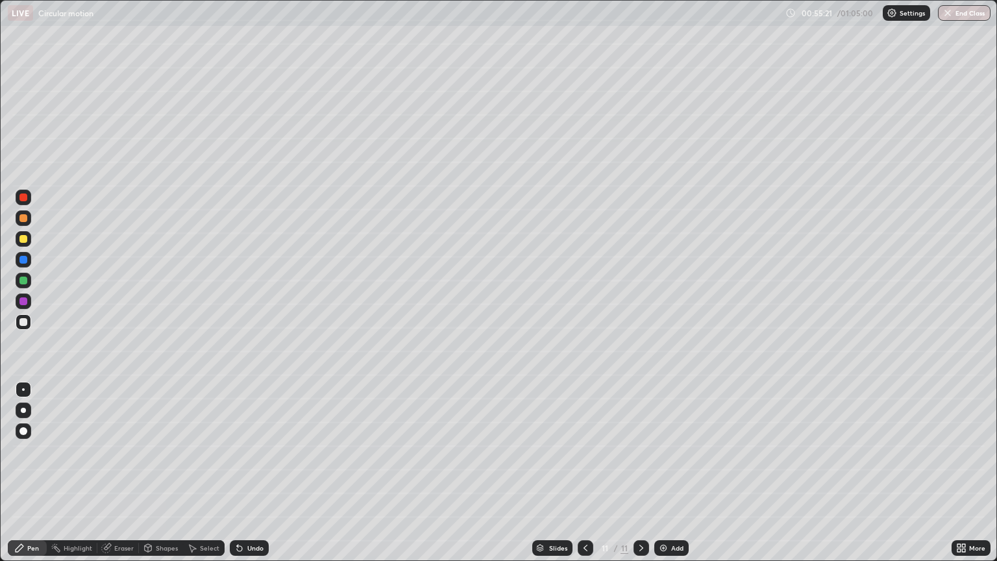
click at [18, 278] on div at bounding box center [24, 281] width 16 height 16
click at [971, 14] on button "End Class" at bounding box center [964, 13] width 53 height 16
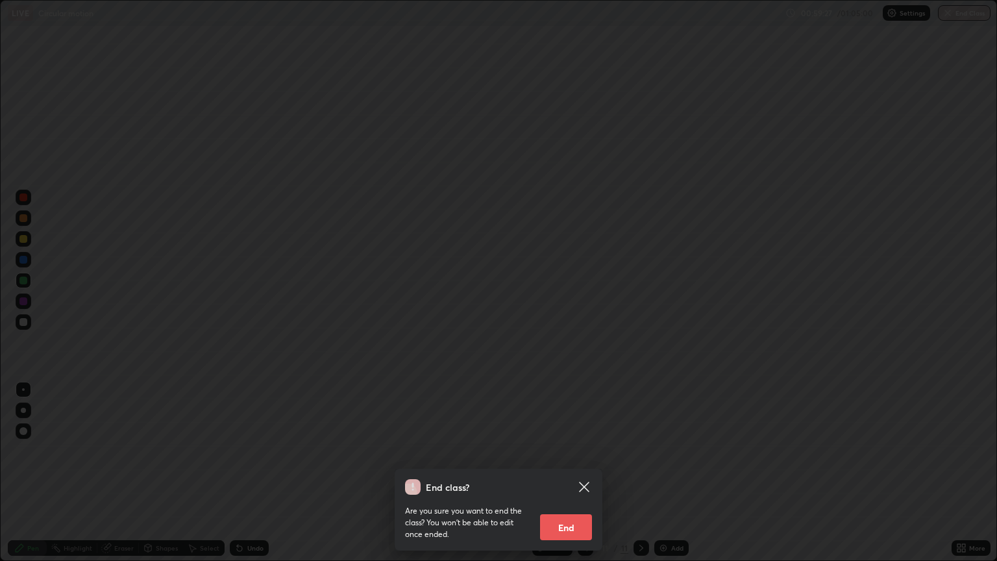
click at [573, 478] on button "End" at bounding box center [566, 527] width 52 height 26
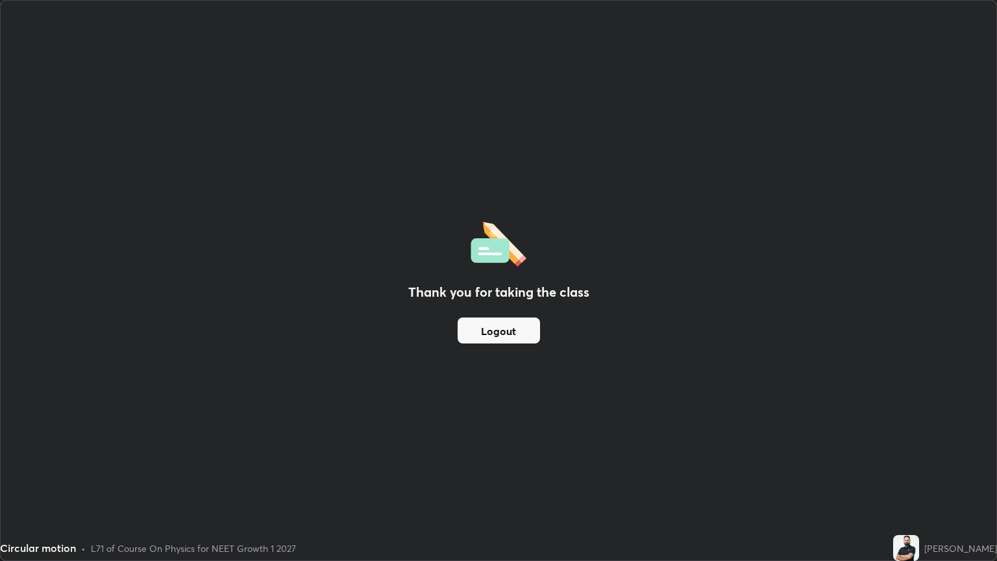
click at [519, 331] on button "Logout" at bounding box center [499, 330] width 82 height 26
